Goal: Task Accomplishment & Management: Use online tool/utility

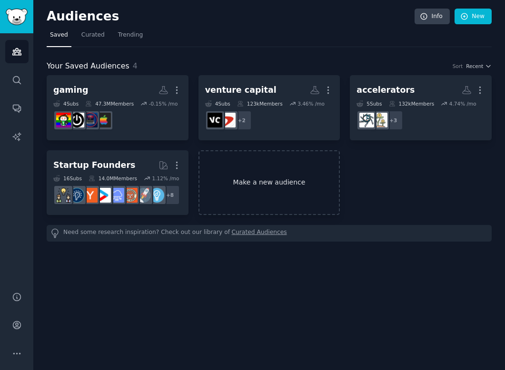
click at [262, 198] on link "Make a new audience" at bounding box center [269, 182] width 142 height 65
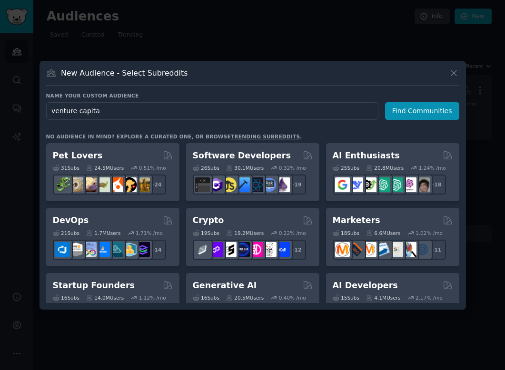
type input "venture capital"
click button "Find Communities" at bounding box center [422, 111] width 74 height 18
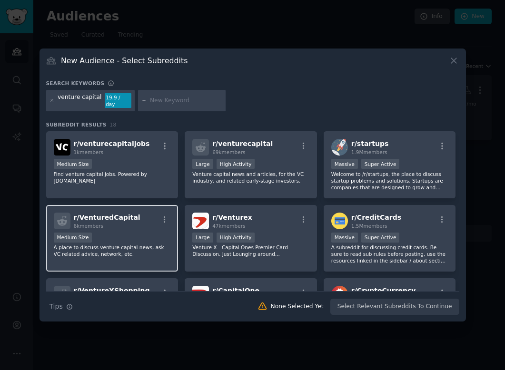
click at [122, 214] on span "r/ VenturedCapital" at bounding box center [107, 218] width 67 height 8
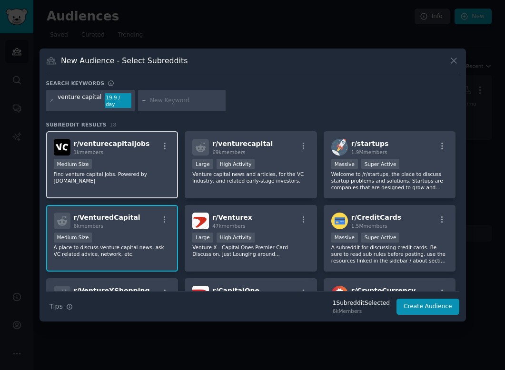
click at [123, 140] on span "r/ venturecapitaljobs" at bounding box center [112, 144] width 76 height 8
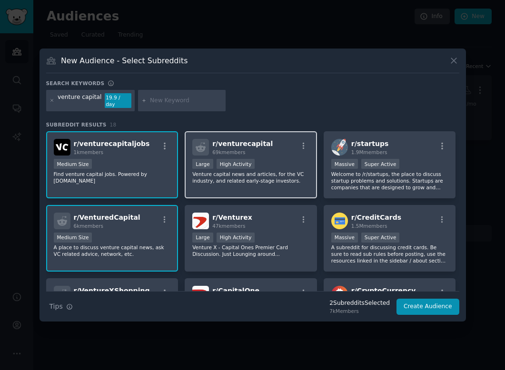
click at [267, 155] on div "r/ venturecapital 69k members Large High Activity Venture capital news and arti…" at bounding box center [251, 164] width 132 height 67
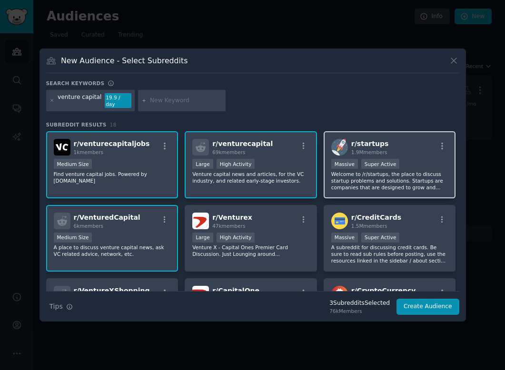
click at [394, 174] on p "Welcome to /r/startups, the place to discuss startup problems and solutions. St…" at bounding box center [389, 181] width 117 height 20
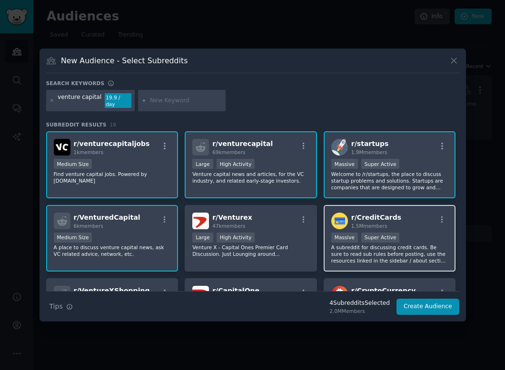
click at [407, 233] on div ">= 95th percentile for submissions / day Massive Super Active" at bounding box center [389, 239] width 117 height 12
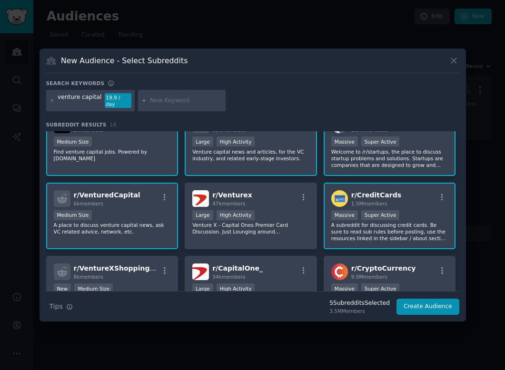
scroll to position [24, 0]
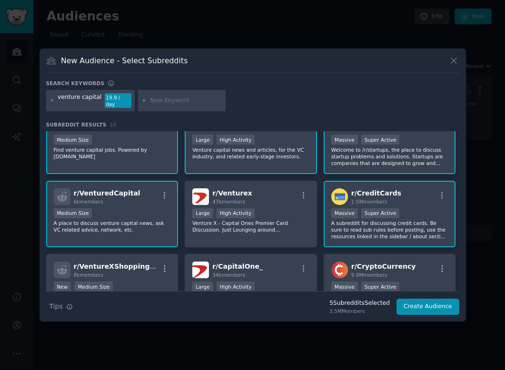
click at [407, 202] on div "r/ CreditCards 1.5M members >= 95th percentile for submissions / day Massive Su…" at bounding box center [390, 214] width 132 height 67
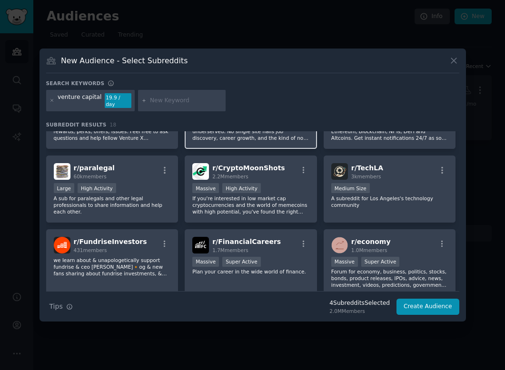
scroll to position [271, 0]
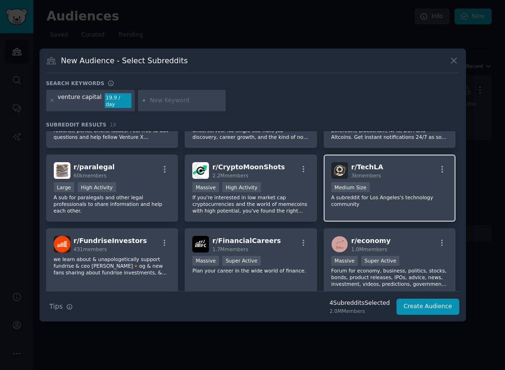
click at [374, 198] on p "A subreddit for Los Angeles's technology community" at bounding box center [389, 200] width 117 height 13
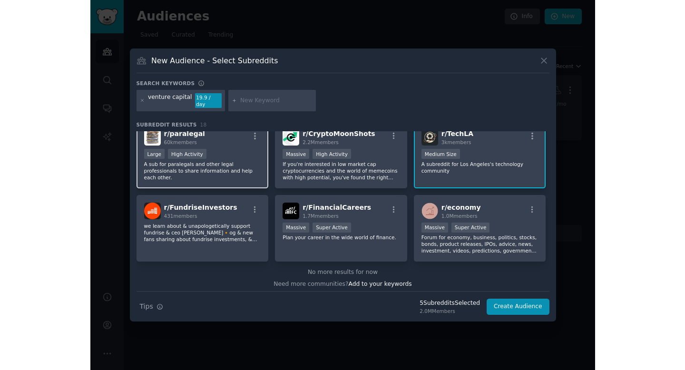
scroll to position [308, 0]
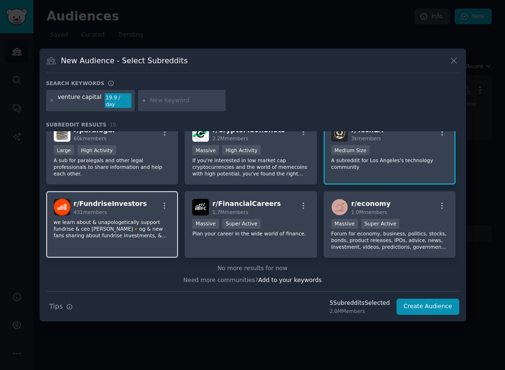
click at [157, 224] on p "we learn about & unapologetically support fundrise & ceo ben miller🔸og & new fa…" at bounding box center [112, 229] width 117 height 20
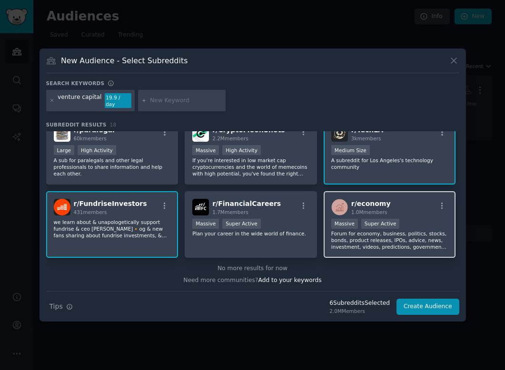
click at [421, 251] on div "r/ economy 1.0M members Massive Super Active Forum for economy, business, polit…" at bounding box center [390, 224] width 132 height 67
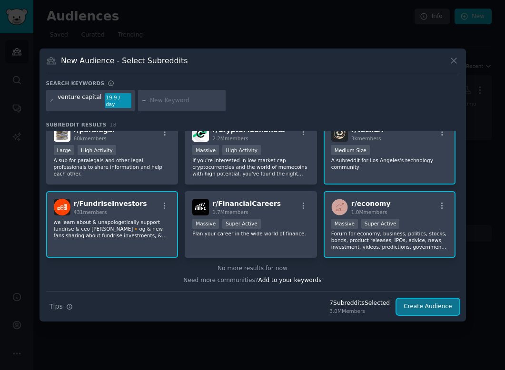
click at [422, 300] on button "Create Audience" at bounding box center [428, 307] width 63 height 16
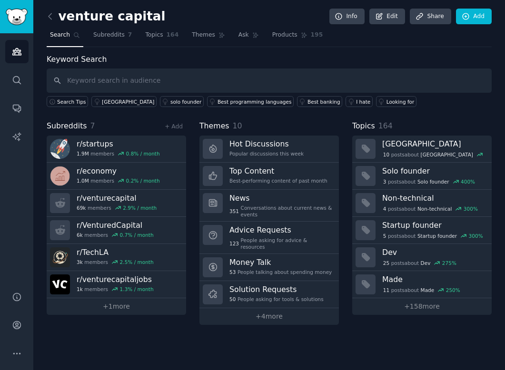
click at [79, 80] on input "text" at bounding box center [269, 81] width 445 height 24
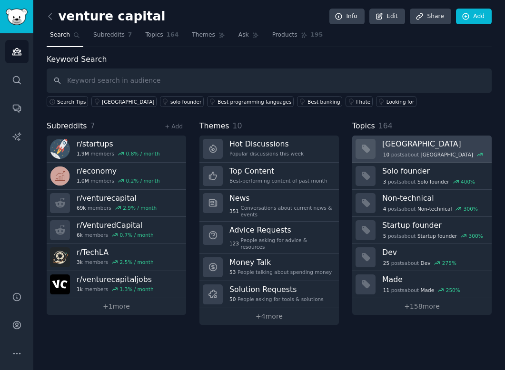
click at [411, 148] on h3 "[GEOGRAPHIC_DATA]" at bounding box center [433, 144] width 103 height 10
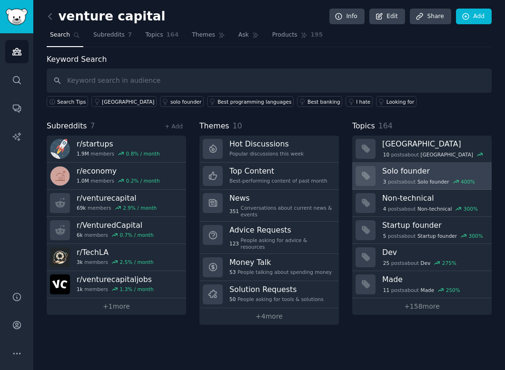
click at [446, 171] on h3 "Solo founder" at bounding box center [433, 171] width 103 height 10
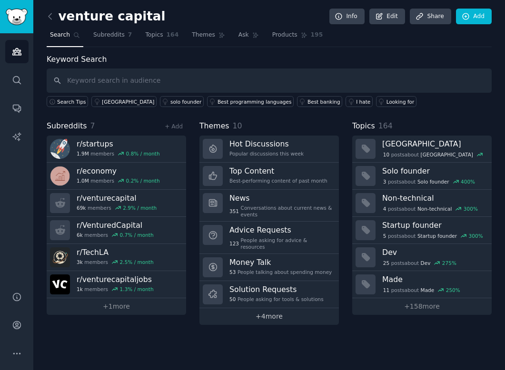
click at [309, 308] on link "+ 4 more" at bounding box center [268, 316] width 139 height 17
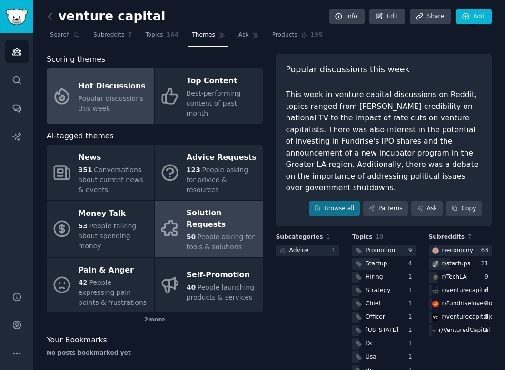
click at [211, 206] on div "Solution Requests" at bounding box center [222, 219] width 71 height 27
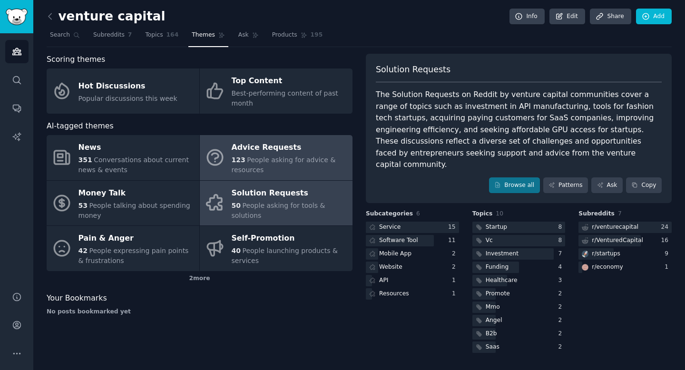
click at [264, 149] on div "Advice Requests" at bounding box center [290, 147] width 116 height 15
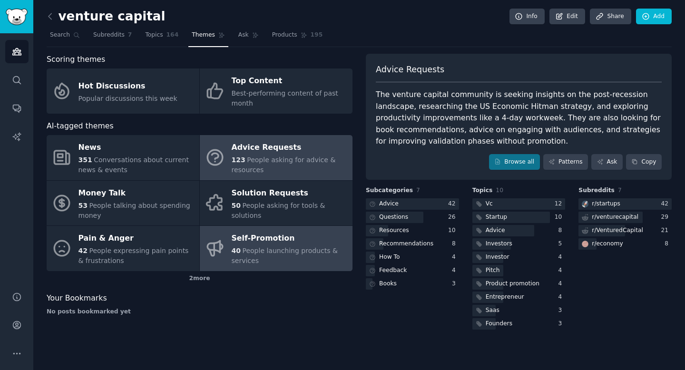
click at [255, 244] on div "Self-Promotion" at bounding box center [290, 238] width 116 height 15
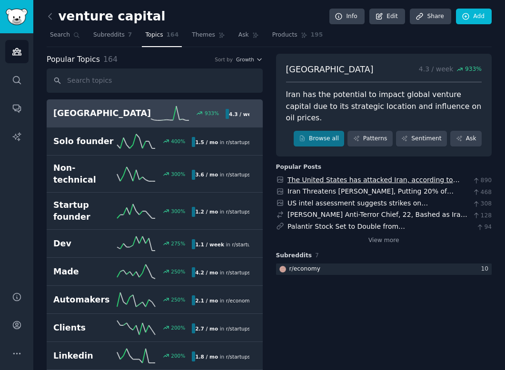
click at [305, 176] on link "The United States has attacked Iran, according to President [PERSON_NAME]" at bounding box center [374, 185] width 172 height 18
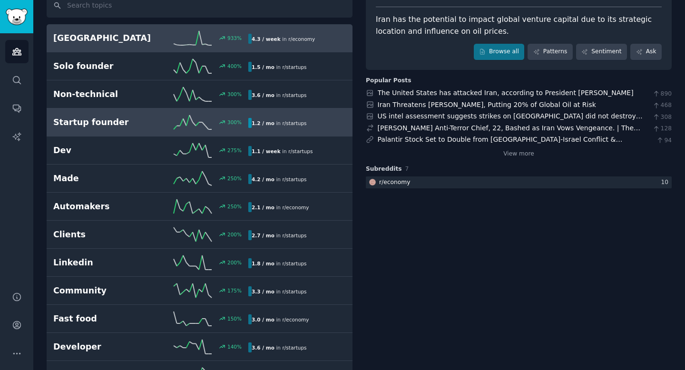
scroll to position [77, 0]
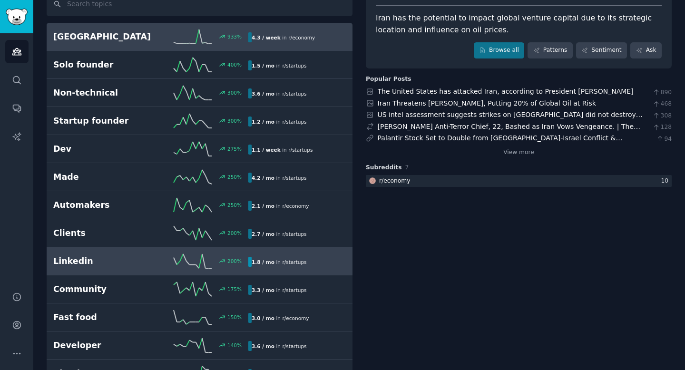
click at [244, 268] on div "200 %" at bounding box center [200, 261] width 98 height 14
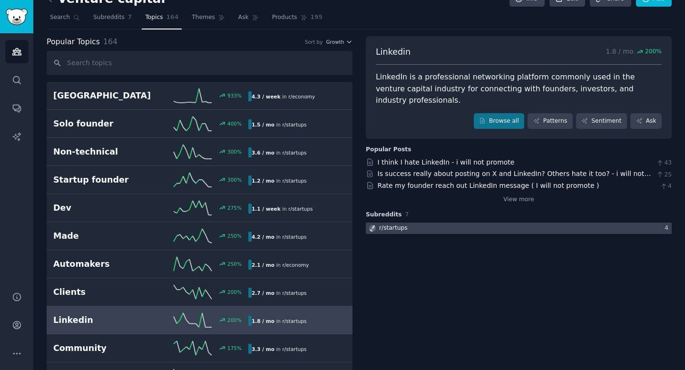
scroll to position [16, 0]
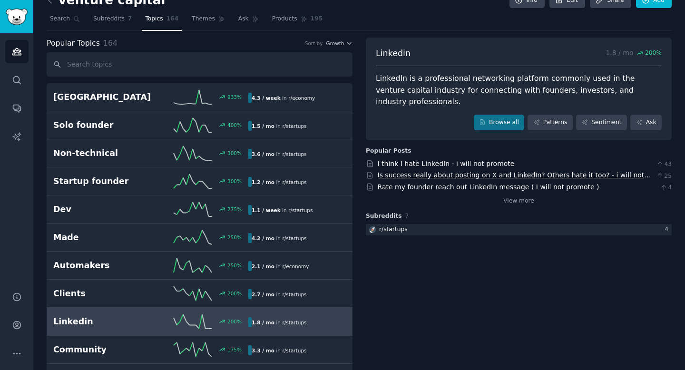
click at [393, 171] on link "Is success really about posting on X and LinkedIn? Others hate it too? - i will…" at bounding box center [515, 180] width 274 height 18
click at [401, 160] on link "I think I hate LinkedIn - i will not promote" at bounding box center [446, 164] width 137 height 8
click at [400, 183] on link "Rate my founder reach out LinkedIn message ( I will not promote )" at bounding box center [489, 187] width 222 height 8
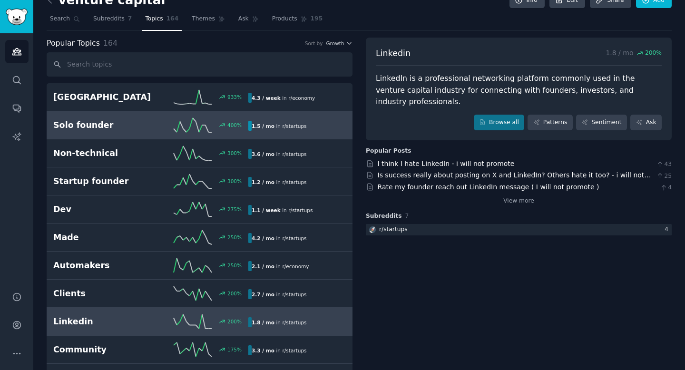
scroll to position [0, 0]
